Goal: Find specific page/section: Find specific page/section

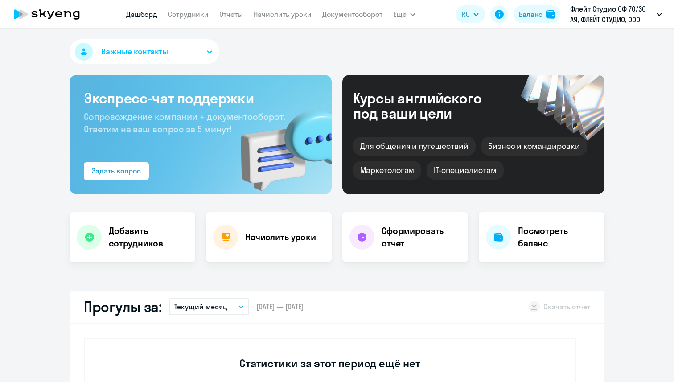
select select "30"
click at [187, 12] on link "Сотрудники" at bounding box center [188, 14] width 41 height 9
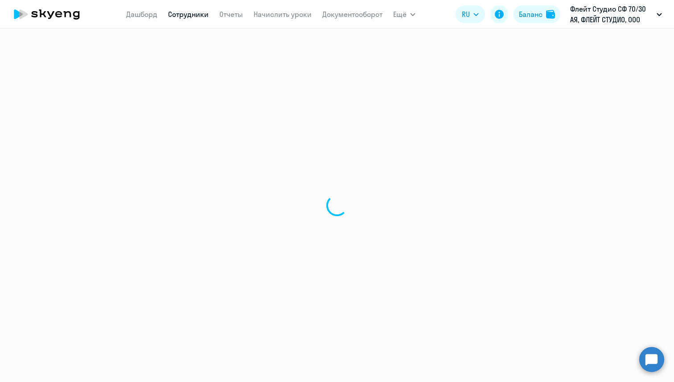
select select "30"
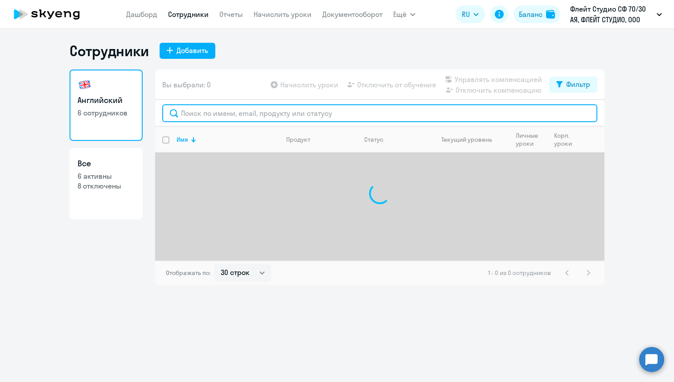
click at [203, 109] on input "text" at bounding box center [379, 113] width 435 height 18
type input "О"
paste input "[EMAIL_ADDRESS][DOMAIN_NAME]"
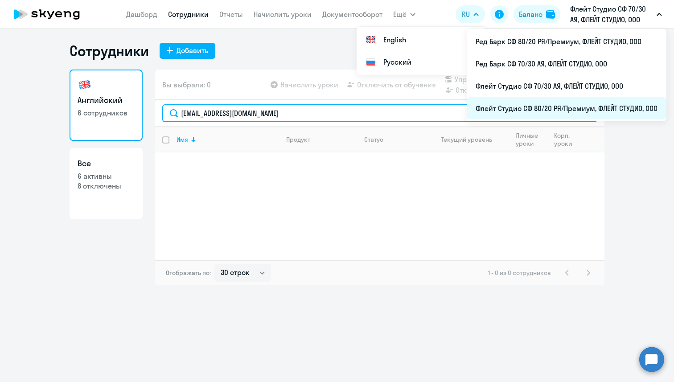
type input "[EMAIL_ADDRESS][DOMAIN_NAME]"
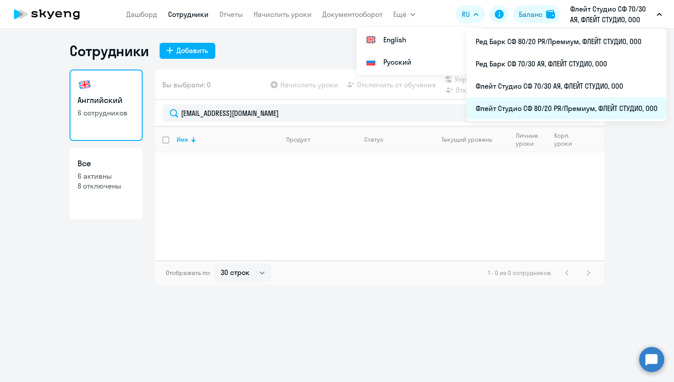
click at [560, 105] on li "Флейт Студио СФ 80/20 РЯ/Премиум, ФЛЕЙТ СТУДИО, ООО" at bounding box center [567, 108] width 200 height 22
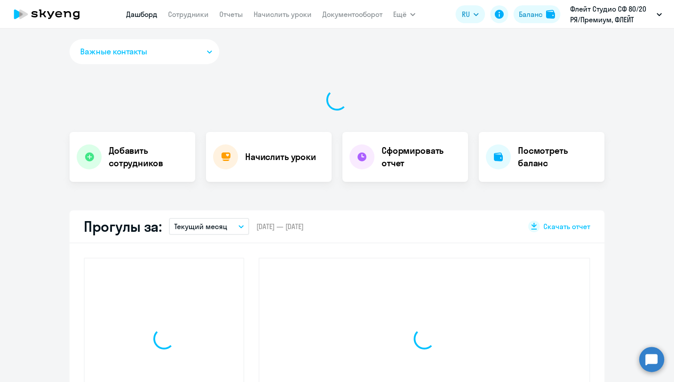
click at [188, 20] on nav "[PERSON_NAME] Отчеты Начислить уроки Документооборот" at bounding box center [254, 14] width 256 height 18
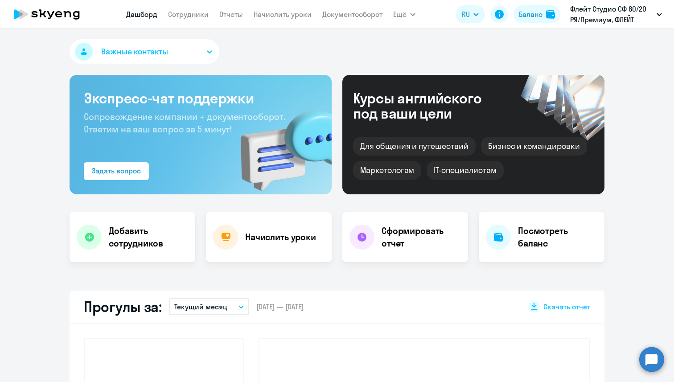
click at [188, 19] on app-menu-item-link "Сотрудники" at bounding box center [188, 14] width 41 height 11
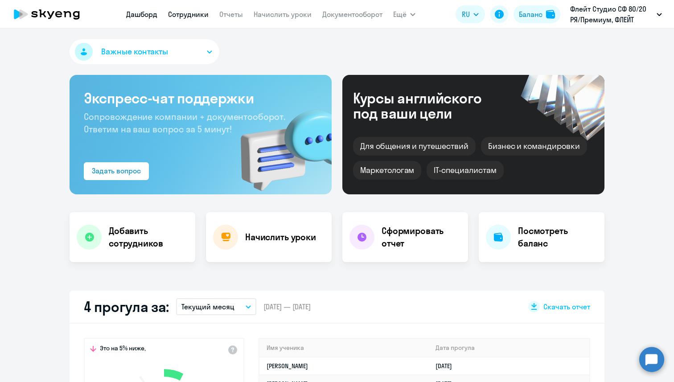
click at [188, 14] on link "Сотрудники" at bounding box center [188, 14] width 41 height 9
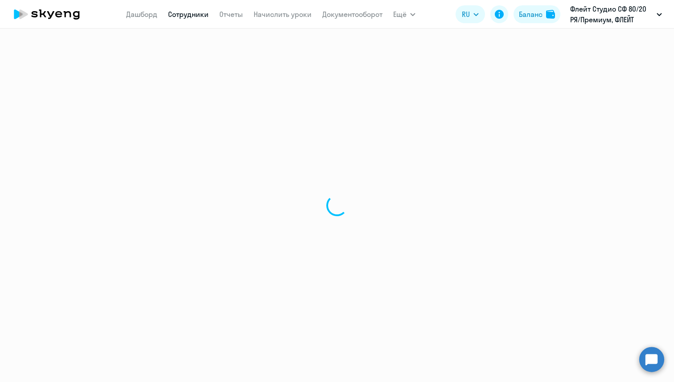
select select "30"
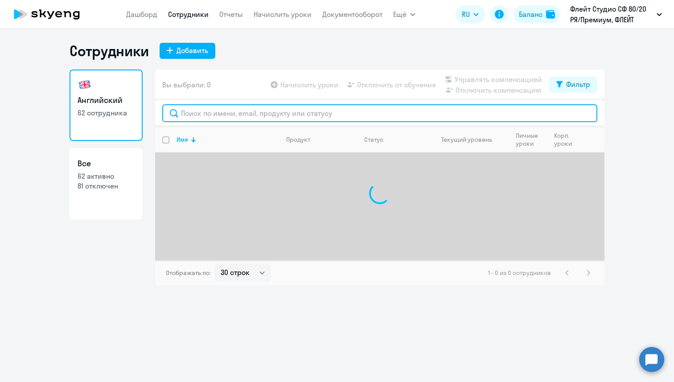
click at [199, 119] on input "text" at bounding box center [379, 113] width 435 height 18
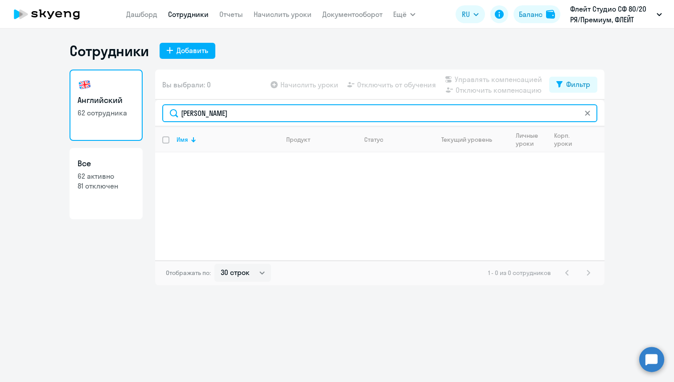
drag, startPoint x: 215, startPoint y: 114, endPoint x: 152, endPoint y: 112, distance: 63.3
click at [152, 112] on div "Английский 62 сотрудника Все 62 активно 81 отключен Вы выбрали: 0 Начислить уро…" at bounding box center [337, 178] width 535 height 216
paste input "[EMAIL_ADDRESS][DOMAIN_NAME]"
type input "[EMAIL_ADDRESS][DOMAIN_NAME]"
click at [593, 114] on input "[EMAIL_ADDRESS][DOMAIN_NAME]" at bounding box center [379, 113] width 435 height 18
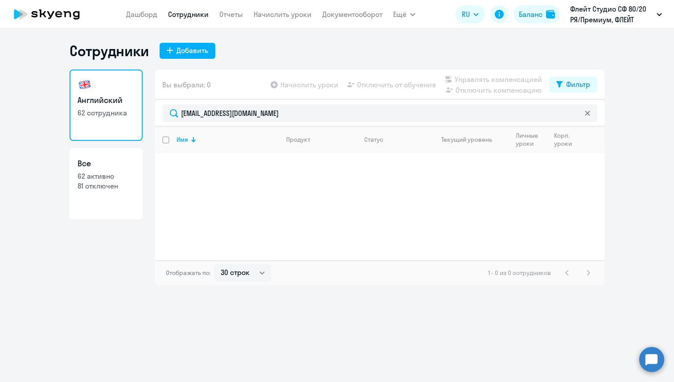
click at [590, 114] on svg-icon at bounding box center [587, 113] width 7 height 7
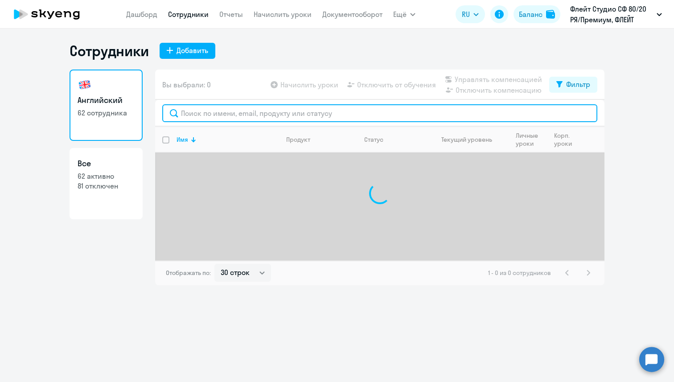
click at [556, 113] on input "text" at bounding box center [379, 113] width 435 height 18
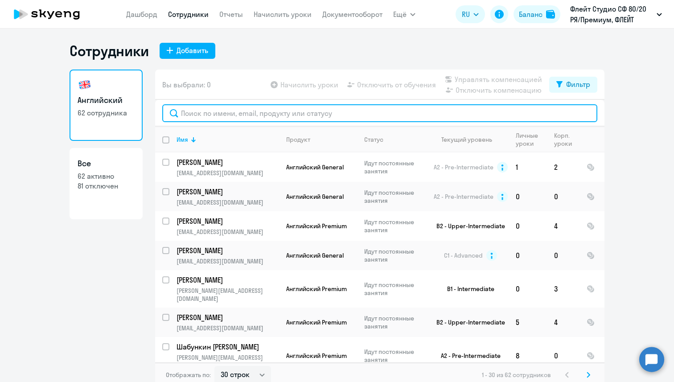
paste input "[EMAIL_ADDRESS][DOMAIN_NAME]"
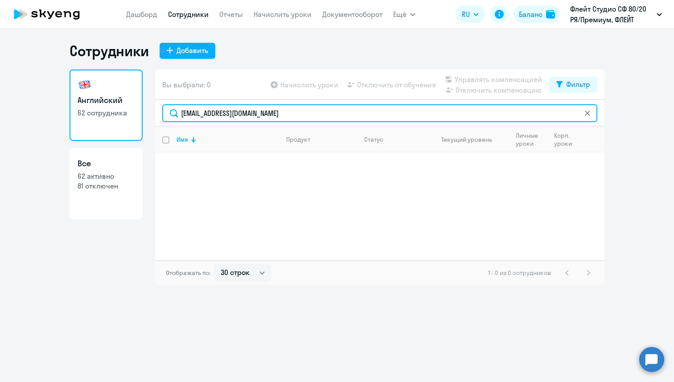
type input "[EMAIL_ADDRESS][DOMAIN_NAME]"
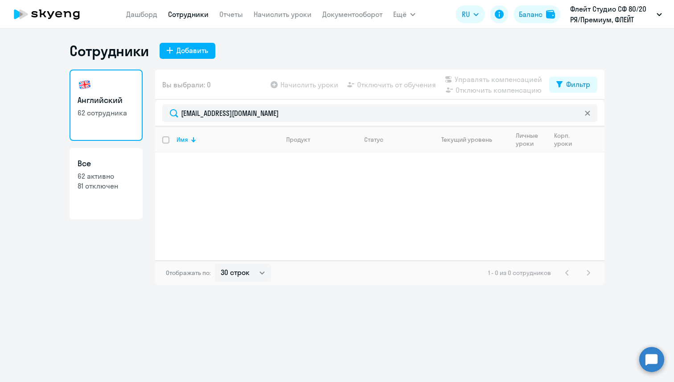
click at [590, 114] on icon at bounding box center [587, 113] width 5 height 5
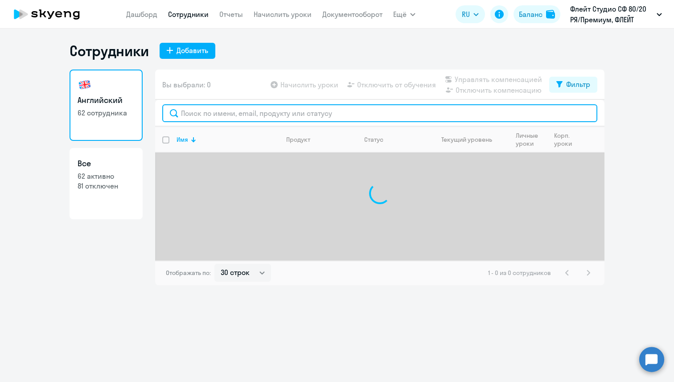
click at [568, 114] on input "text" at bounding box center [379, 113] width 435 height 18
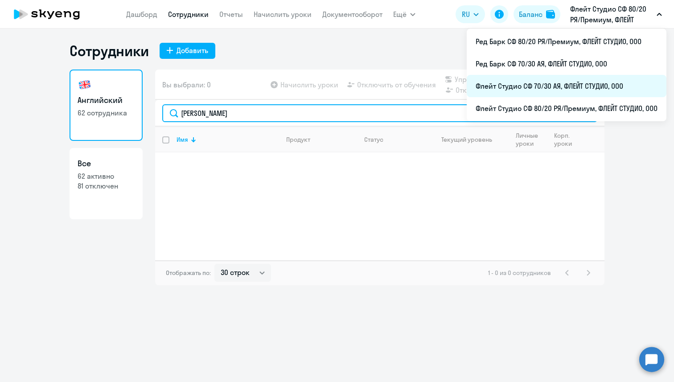
type input "[PERSON_NAME]"
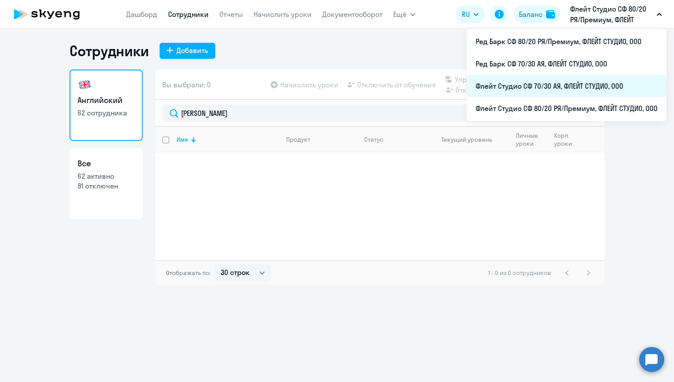
click at [587, 83] on li "Флейт Студио СФ 70/30 АЯ, ФЛЕЙТ СТУДИО, ООО" at bounding box center [567, 86] width 200 height 22
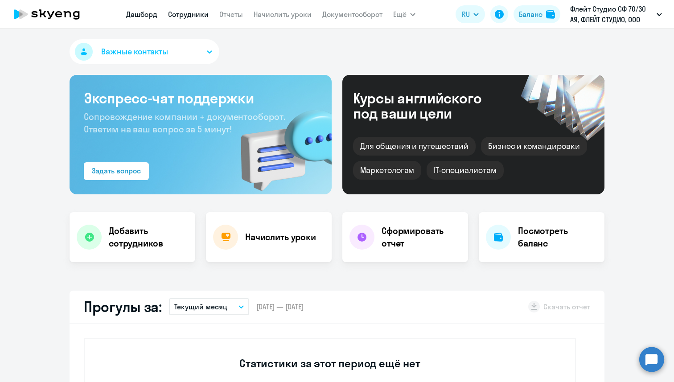
click at [196, 14] on link "Сотрудники" at bounding box center [188, 14] width 41 height 9
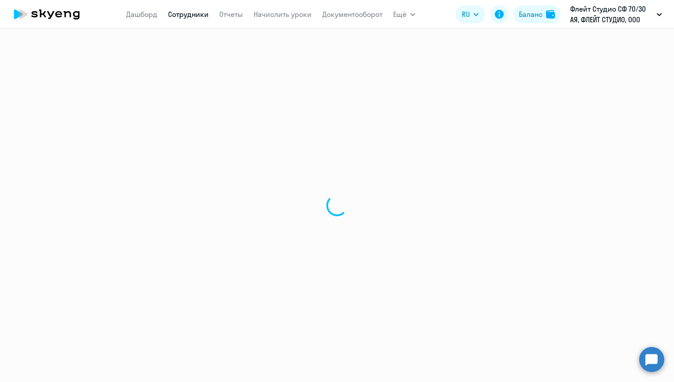
select select "30"
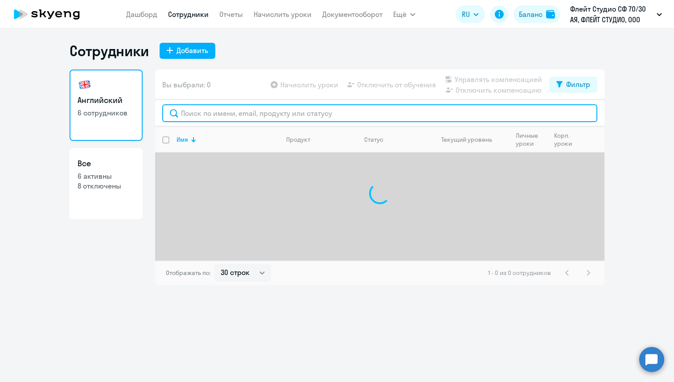
click at [212, 120] on input "text" at bounding box center [379, 113] width 435 height 18
paste input "[EMAIL_ADDRESS][DOMAIN_NAME]"
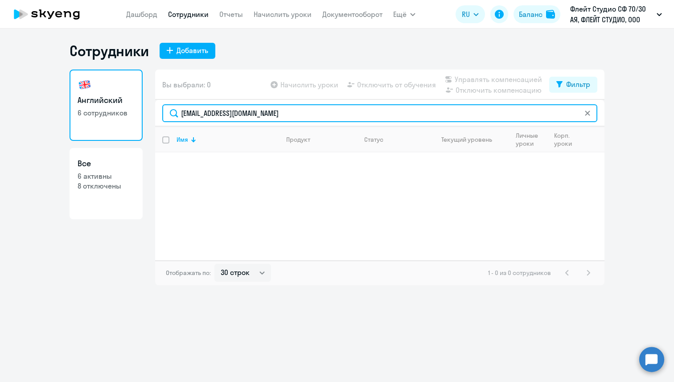
type input "[EMAIL_ADDRESS][DOMAIN_NAME]"
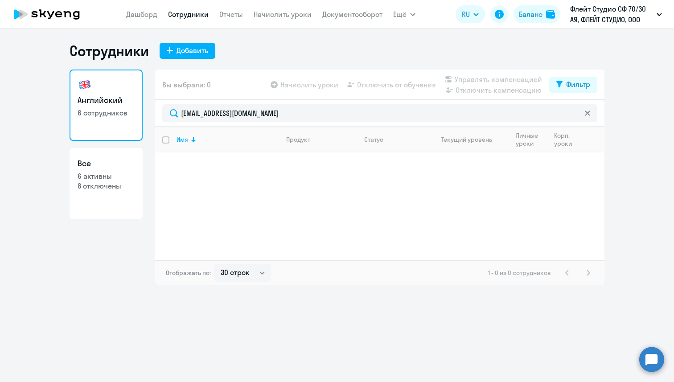
click at [589, 115] on icon at bounding box center [587, 113] width 5 height 5
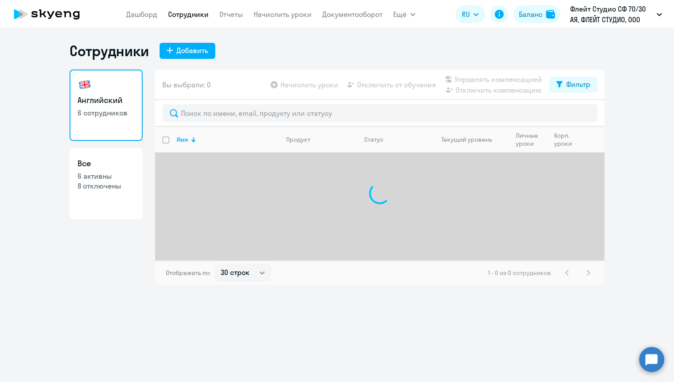
click at [545, 123] on div at bounding box center [379, 113] width 449 height 27
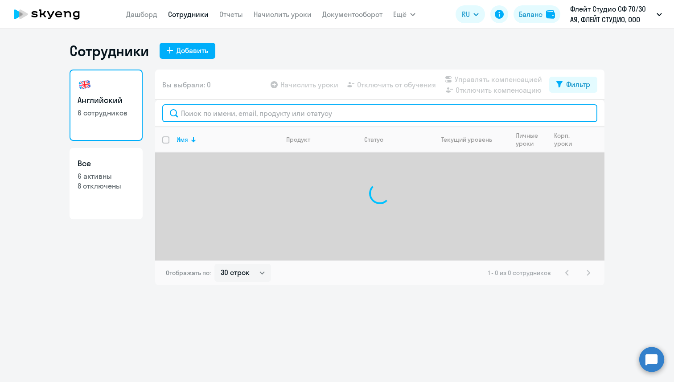
click at [544, 115] on input "text" at bounding box center [379, 113] width 435 height 18
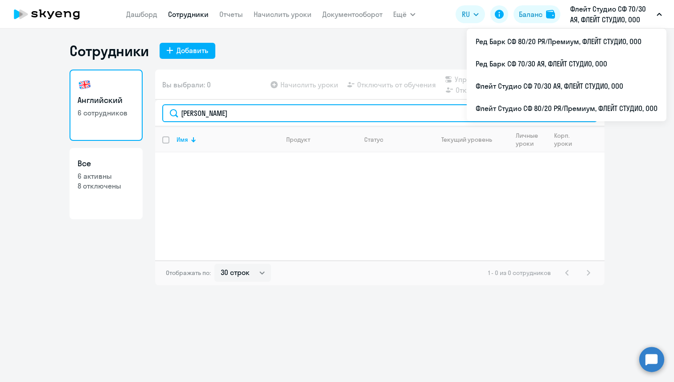
type input "[PERSON_NAME]"
